Goal: Find contact information: Find contact information

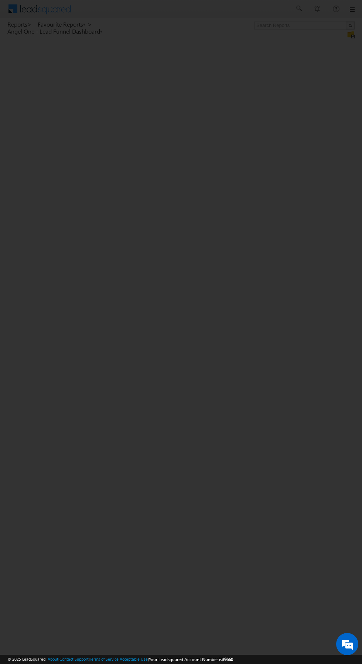
scroll to position [5, 0]
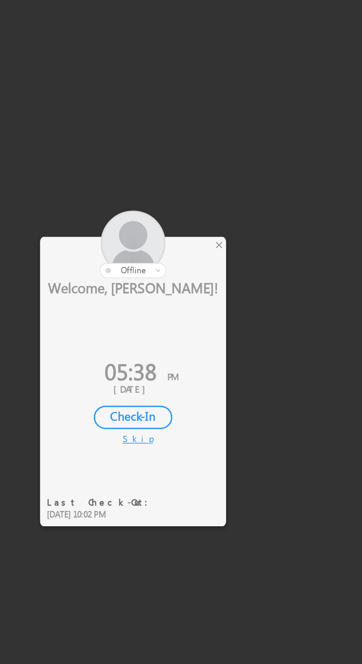
click at [213, 275] on div "×" at bounding box center [213, 277] width 8 height 8
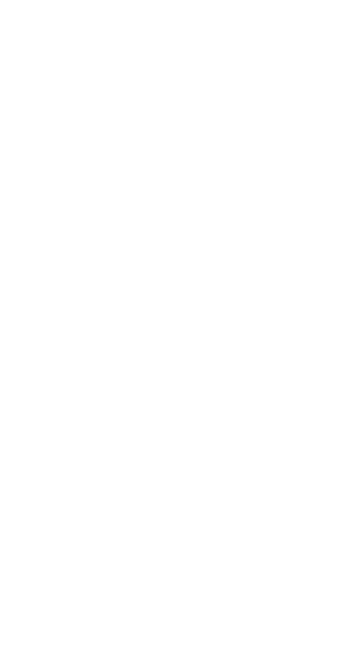
scroll to position [0, 0]
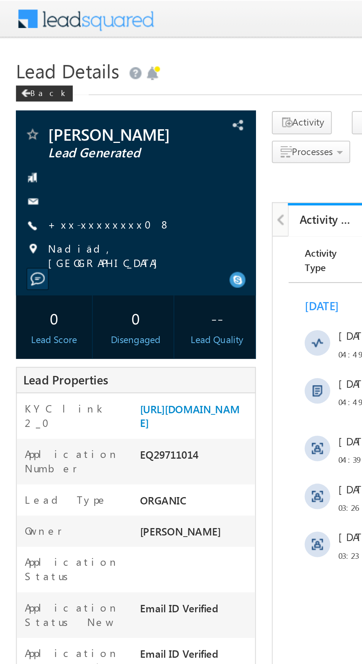
click at [45, 107] on link "+xx-xxxxxxxx08" at bounding box center [50, 103] width 57 height 6
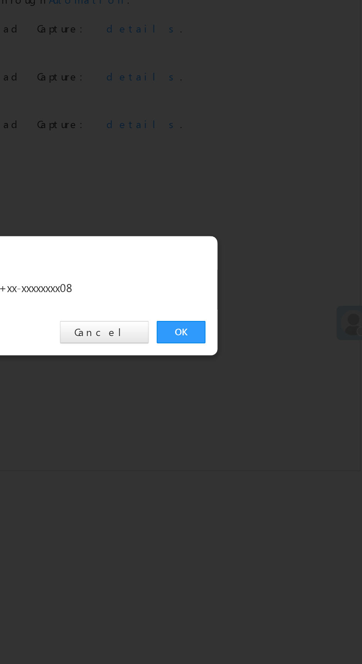
click at [269, 342] on link "OK" at bounding box center [271, 344] width 23 height 10
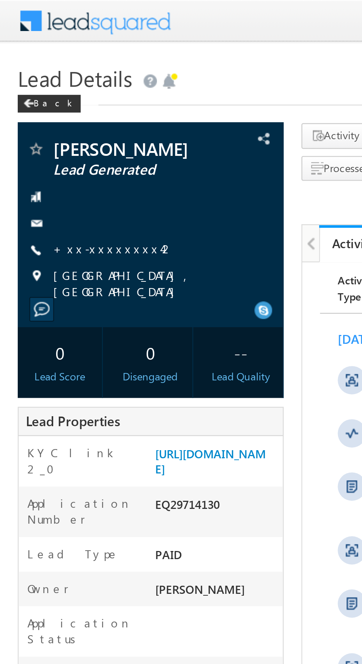
click at [45, 104] on link "+xx-xxxxxxxx42" at bounding box center [47, 103] width 51 height 6
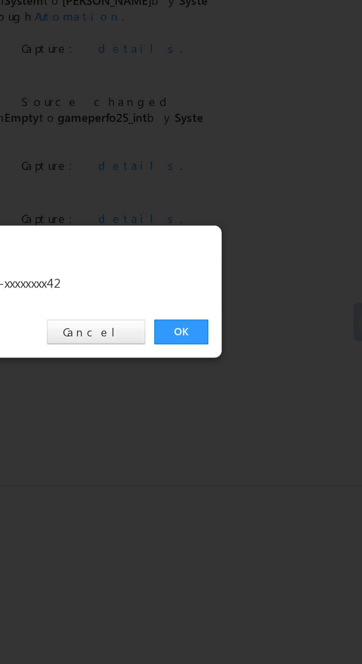
click at [273, 341] on link "OK" at bounding box center [271, 344] width 23 height 10
